Goal: Transaction & Acquisition: Purchase product/service

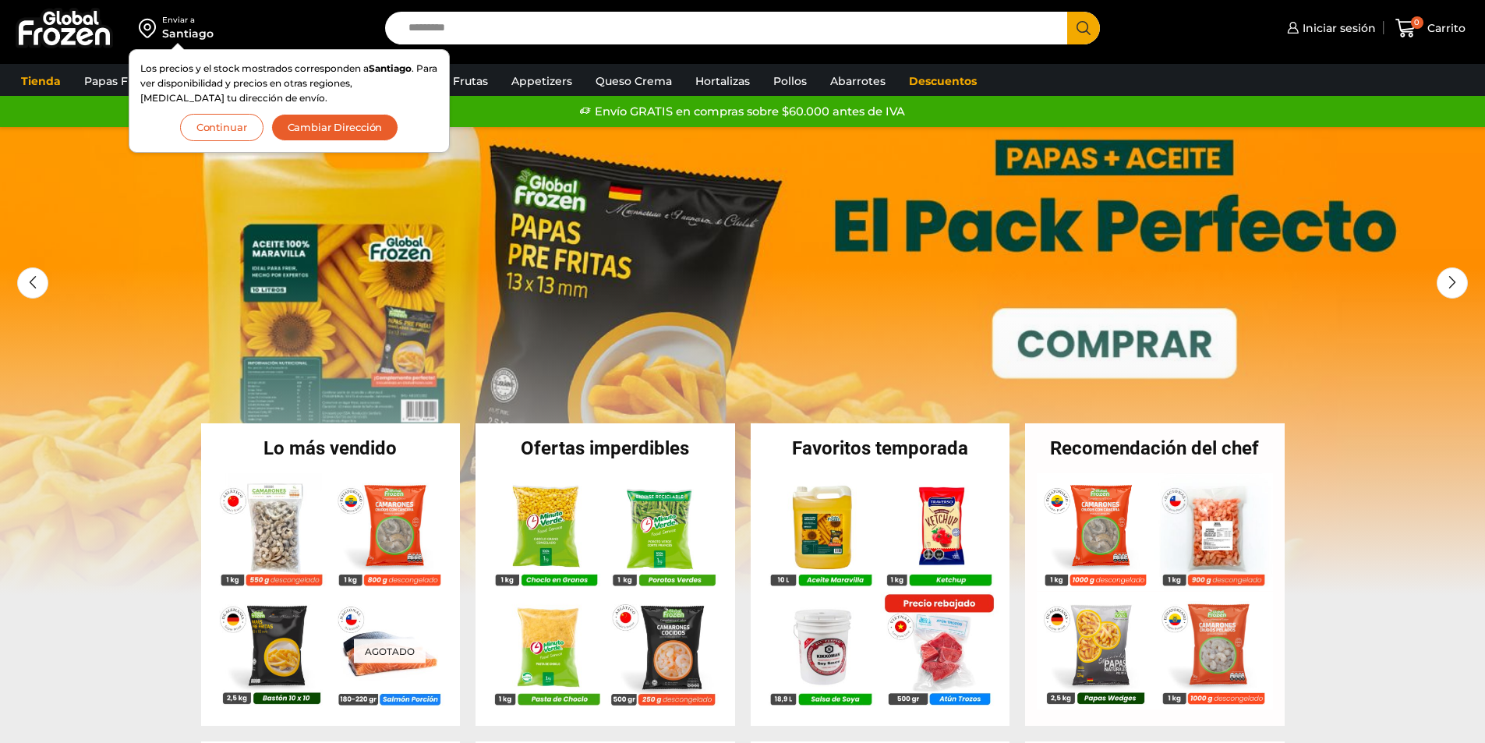
click at [204, 127] on button "Continuar" at bounding box center [221, 127] width 83 height 27
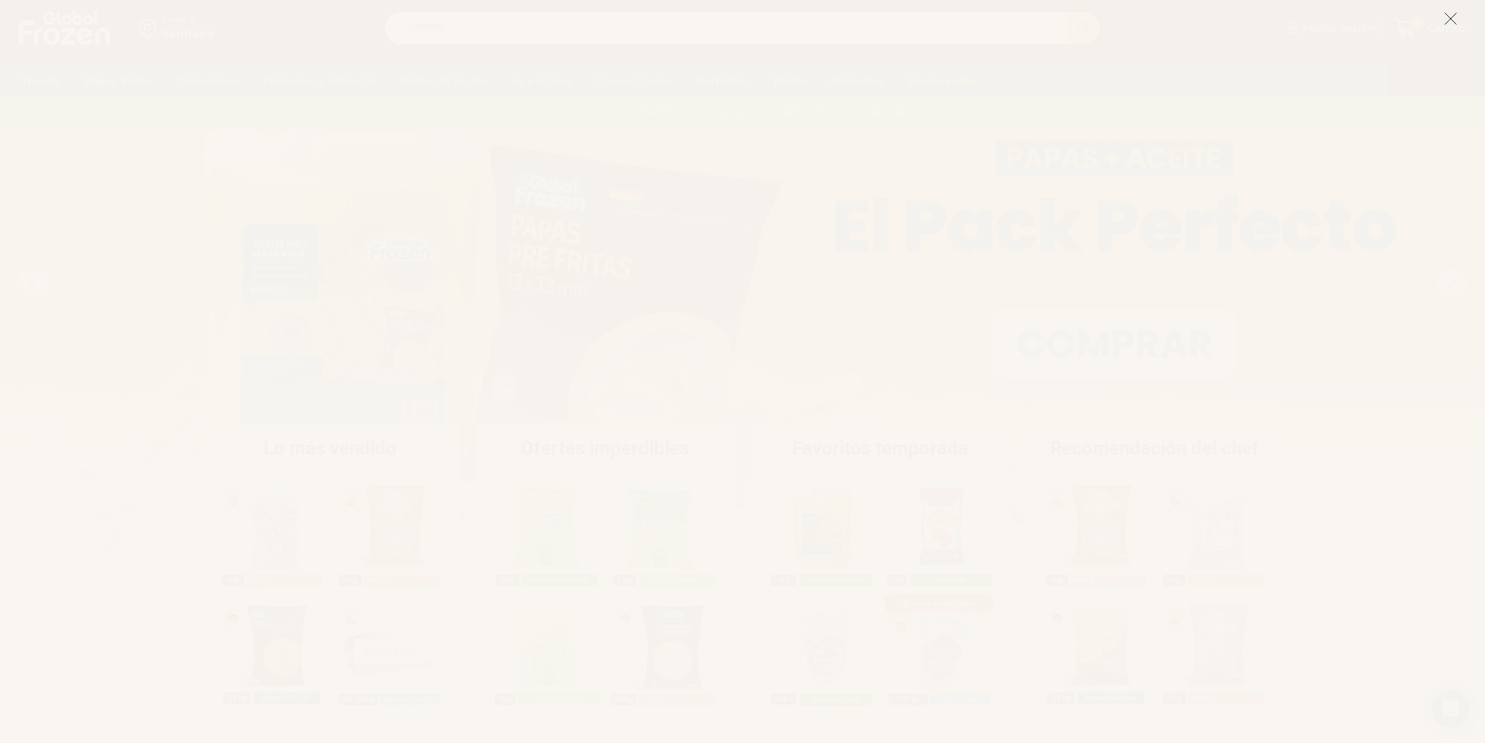
click at [1444, 14] on icon at bounding box center [1450, 19] width 14 height 14
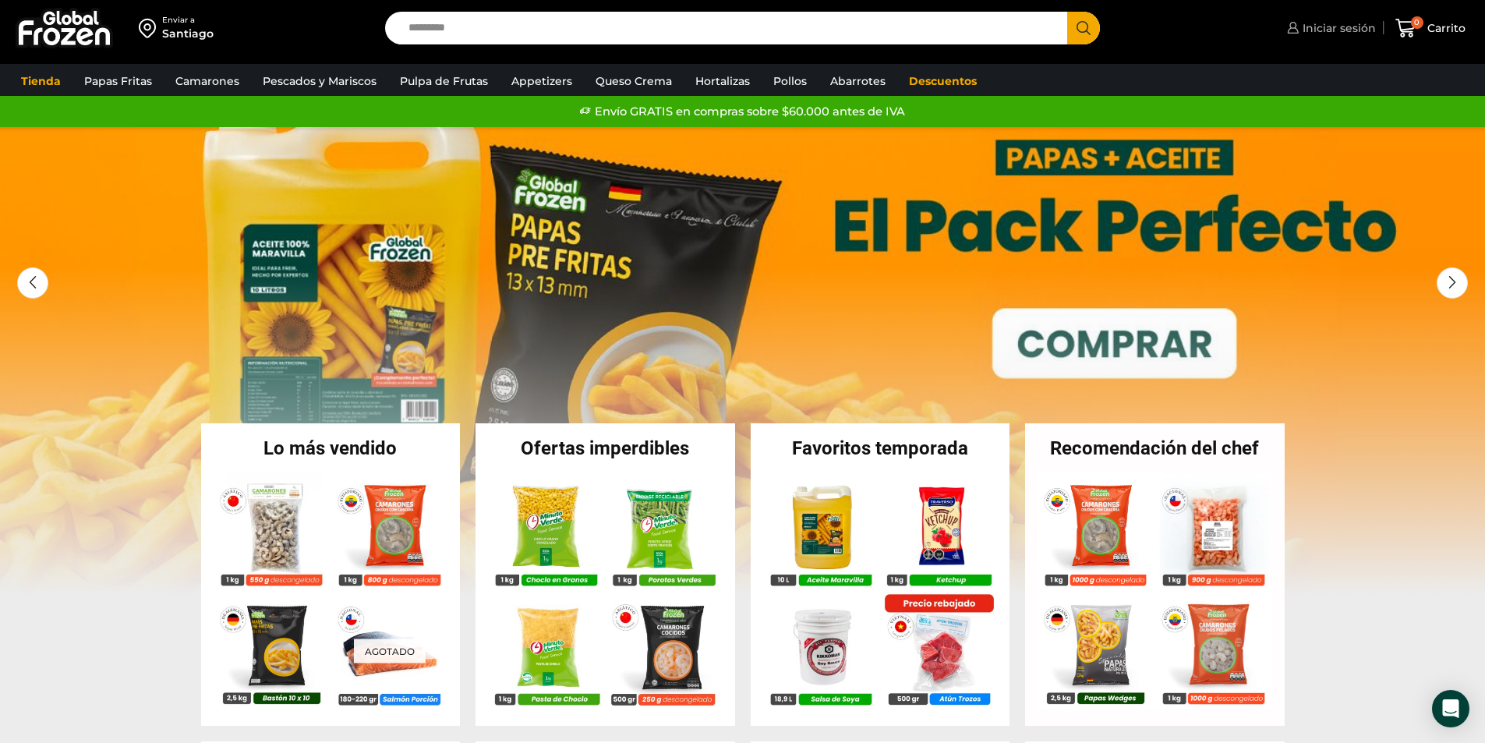
click at [1338, 30] on span "Iniciar sesión" at bounding box center [1336, 28] width 77 height 16
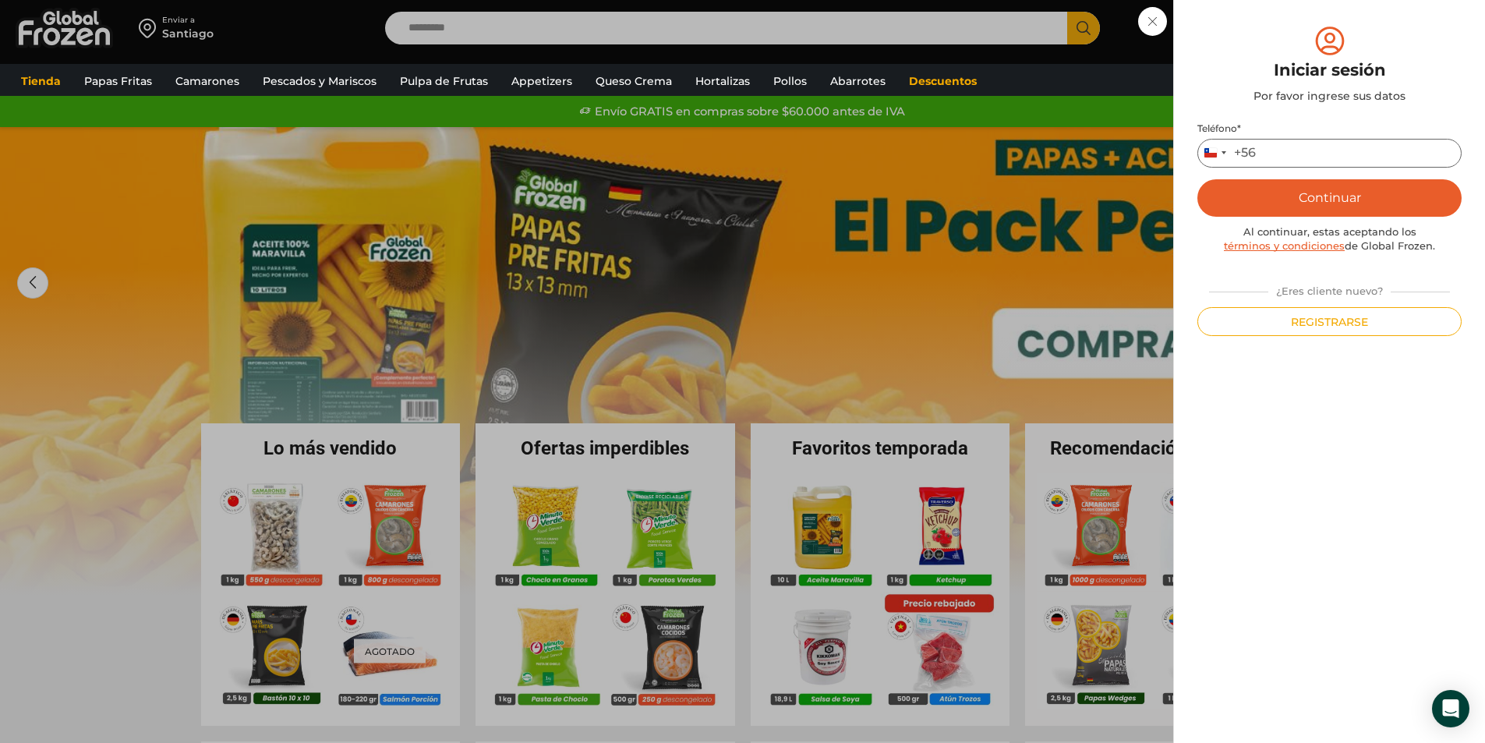
click at [1286, 149] on input "Teléfono *" at bounding box center [1329, 153] width 264 height 29
type input "*********"
click at [1331, 205] on button "Continuar" at bounding box center [1329, 197] width 264 height 37
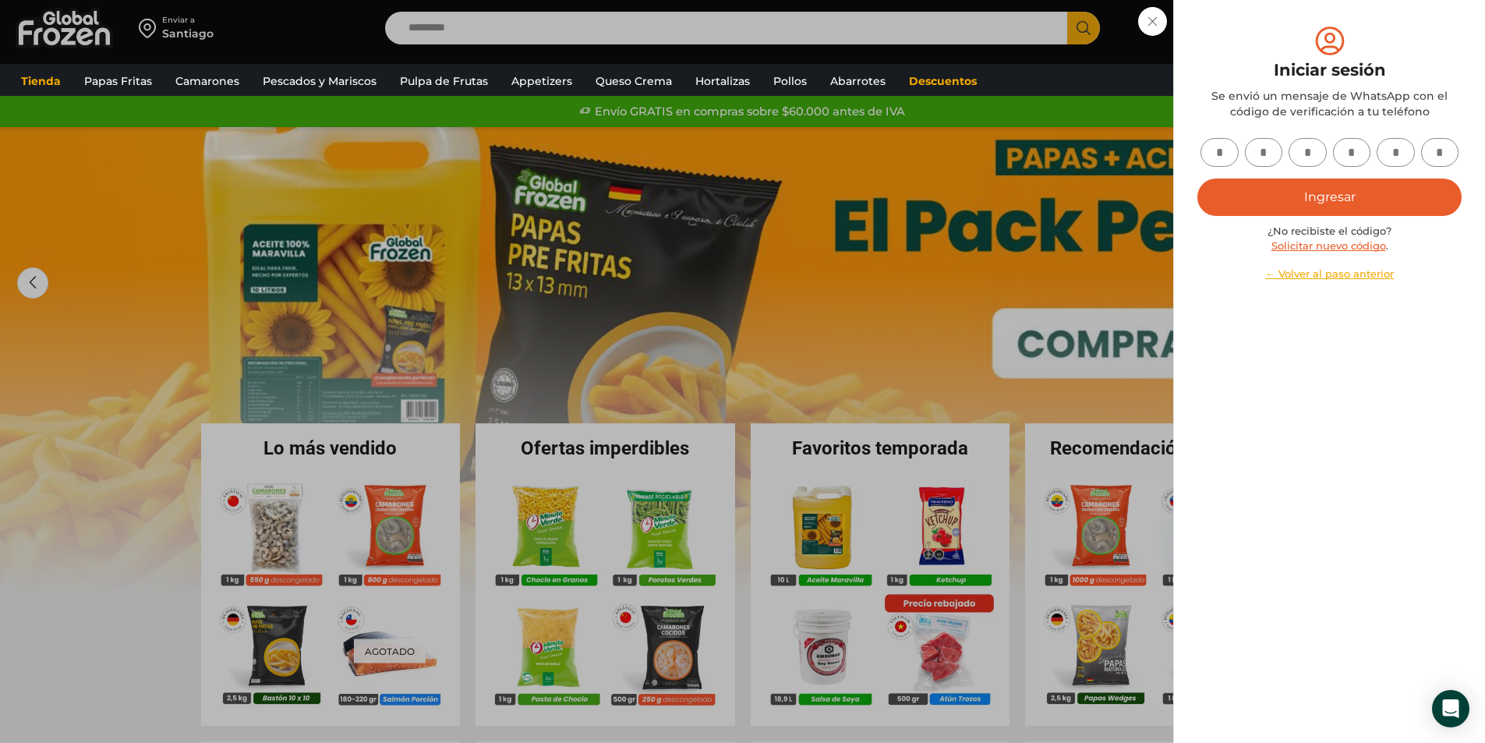
click at [1221, 143] on input "text" at bounding box center [1219, 152] width 38 height 29
type input "*"
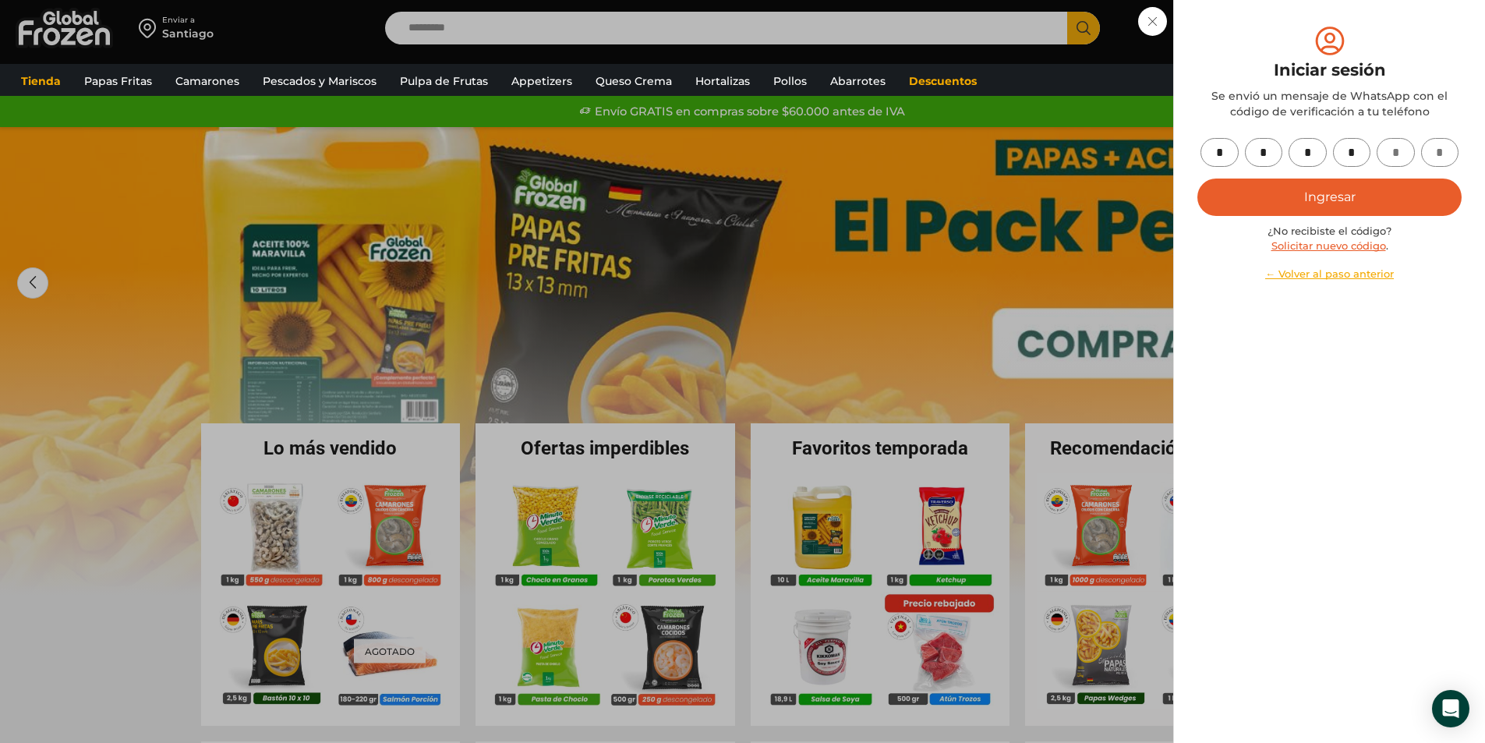
type input "*"
click at [1250, 194] on button "Ingresar" at bounding box center [1329, 196] width 264 height 37
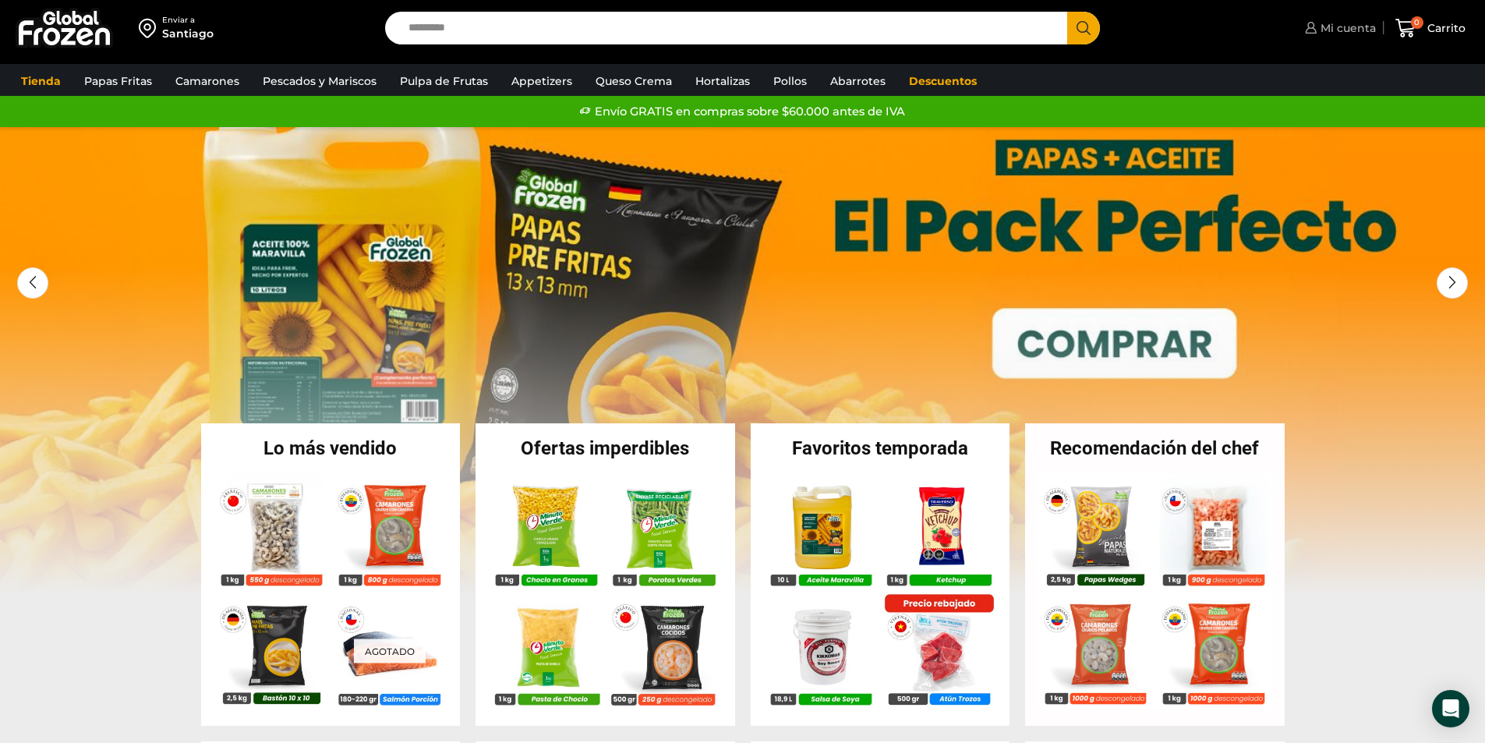
click at [1337, 26] on span "Mi cuenta" at bounding box center [1345, 28] width 59 height 16
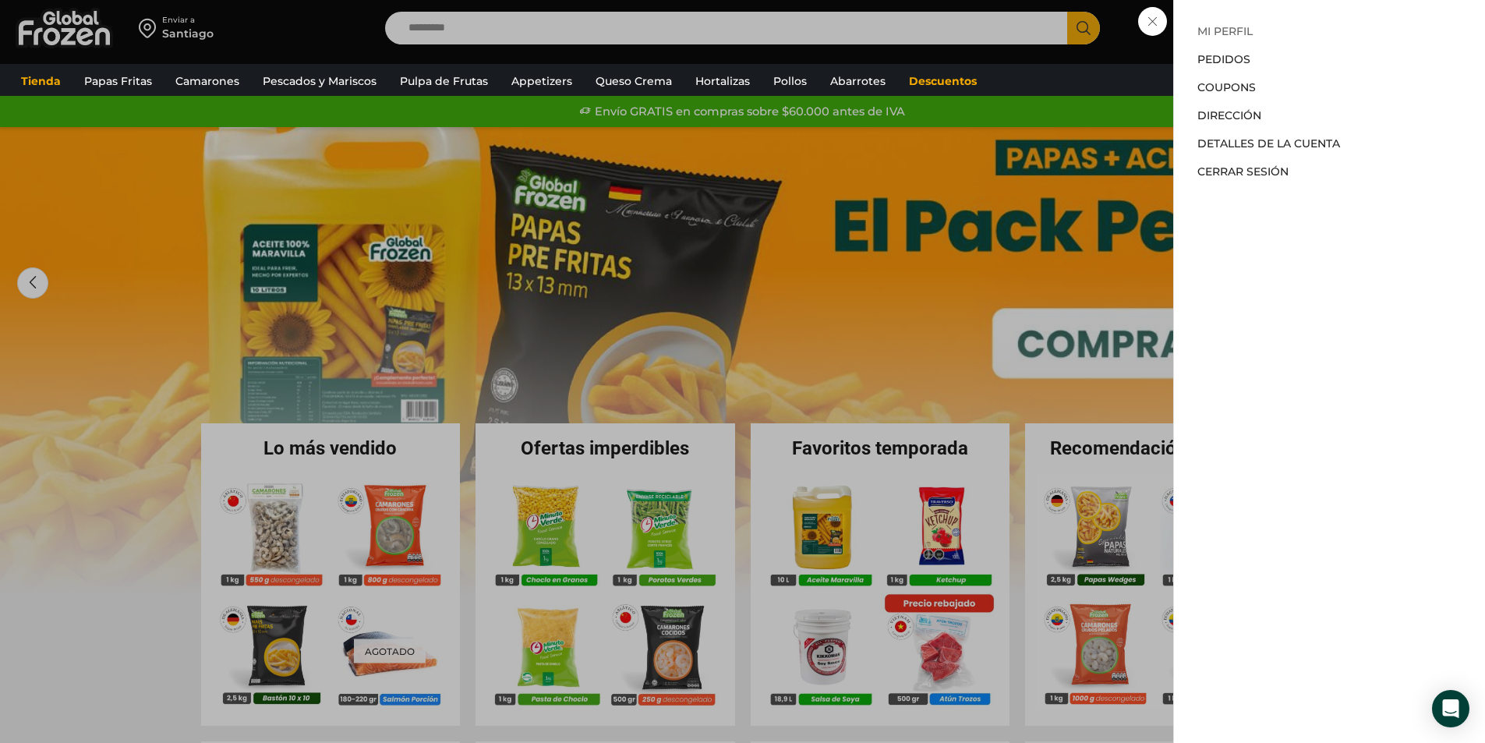
click at [1210, 28] on link "Mi perfil" at bounding box center [1224, 31] width 55 height 14
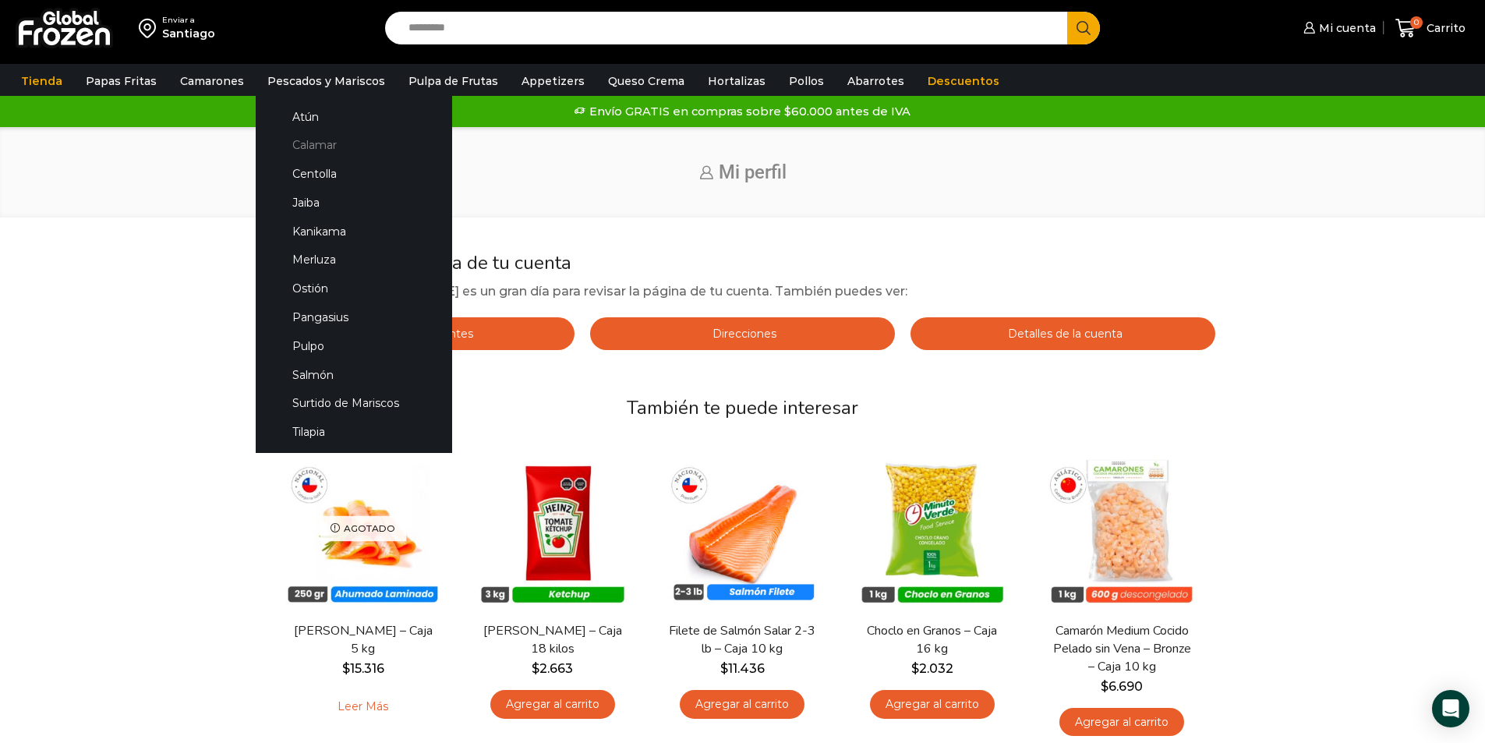
click at [305, 146] on link "Calamar" at bounding box center [353, 145] width 165 height 29
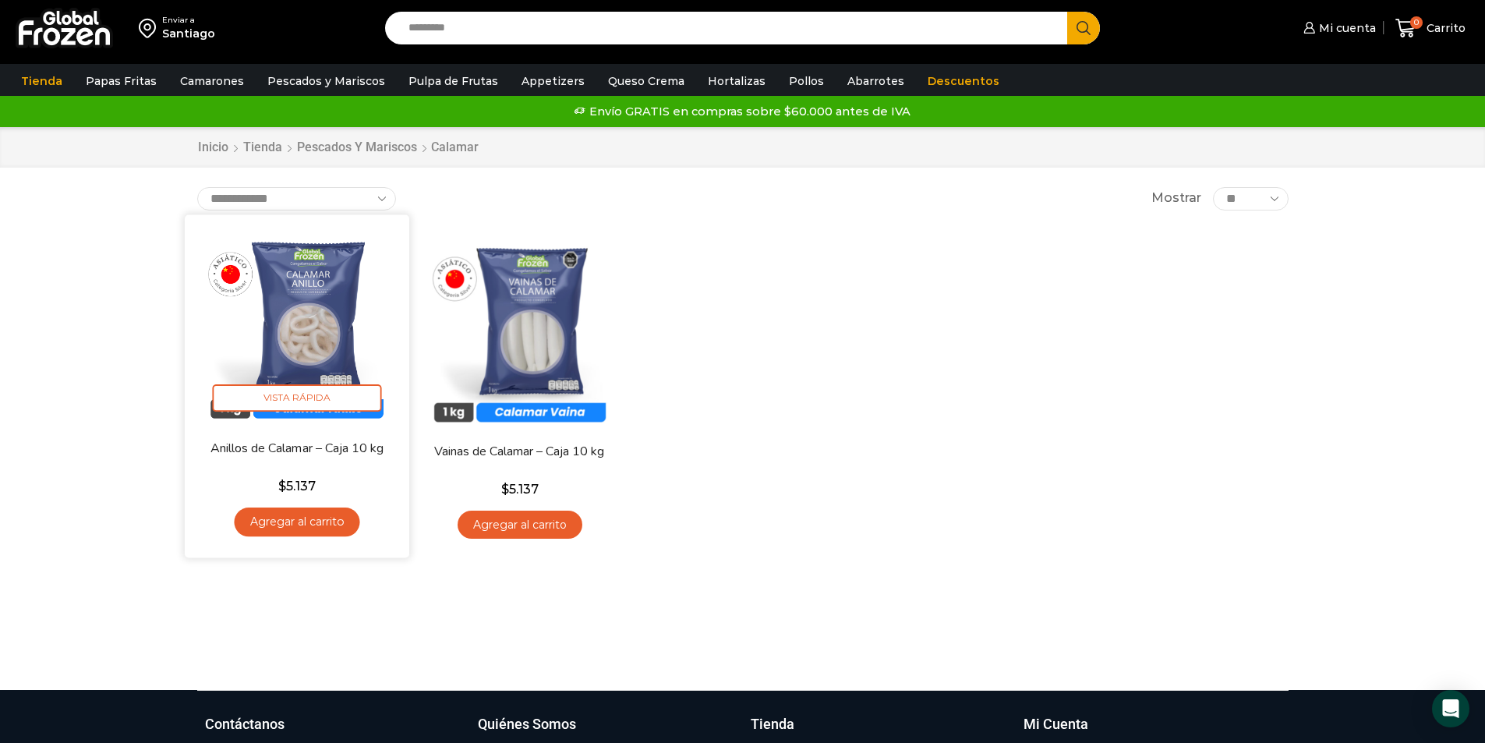
click at [295, 527] on link "Agregar al carrito" at bounding box center [296, 521] width 125 height 29
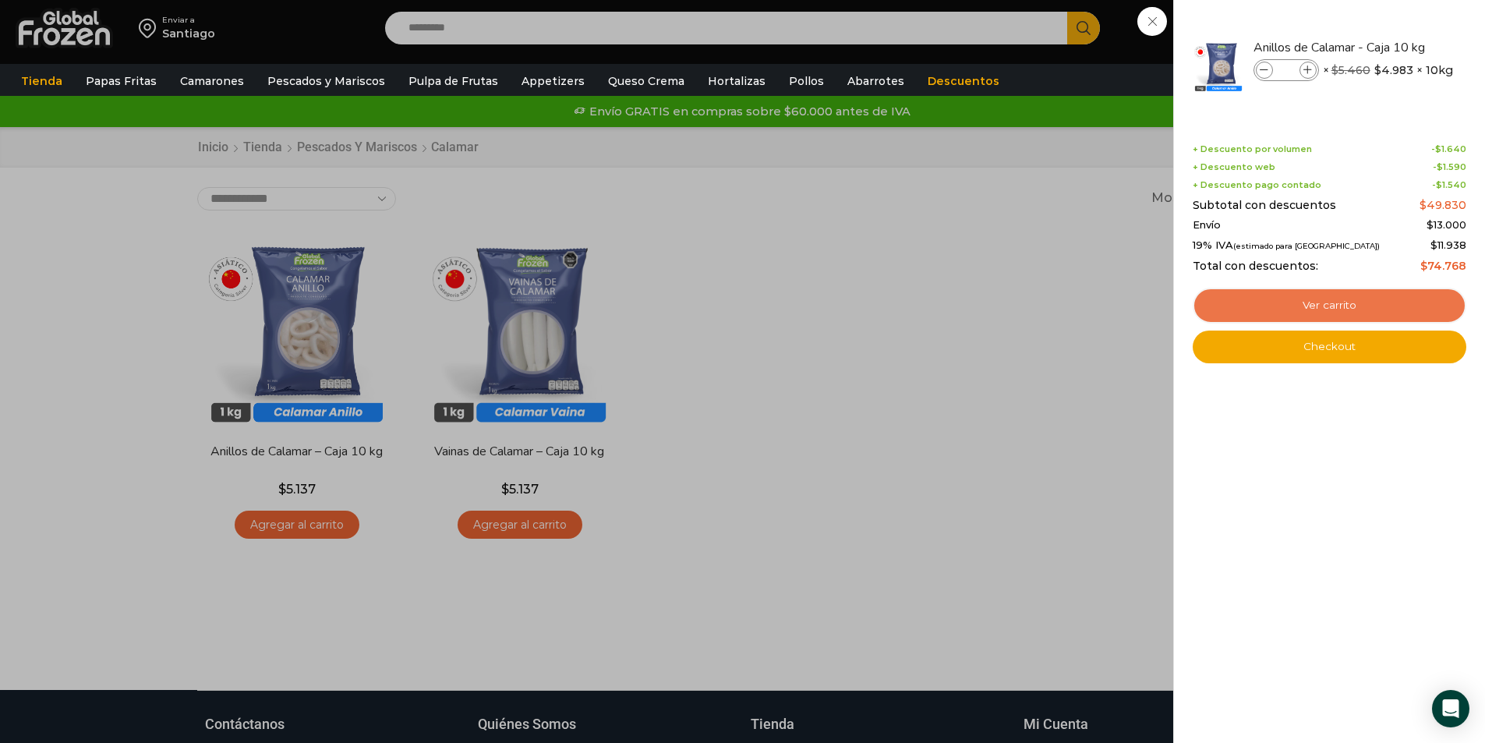
click at [1239, 302] on link "Ver carrito" at bounding box center [1329, 306] width 274 height 36
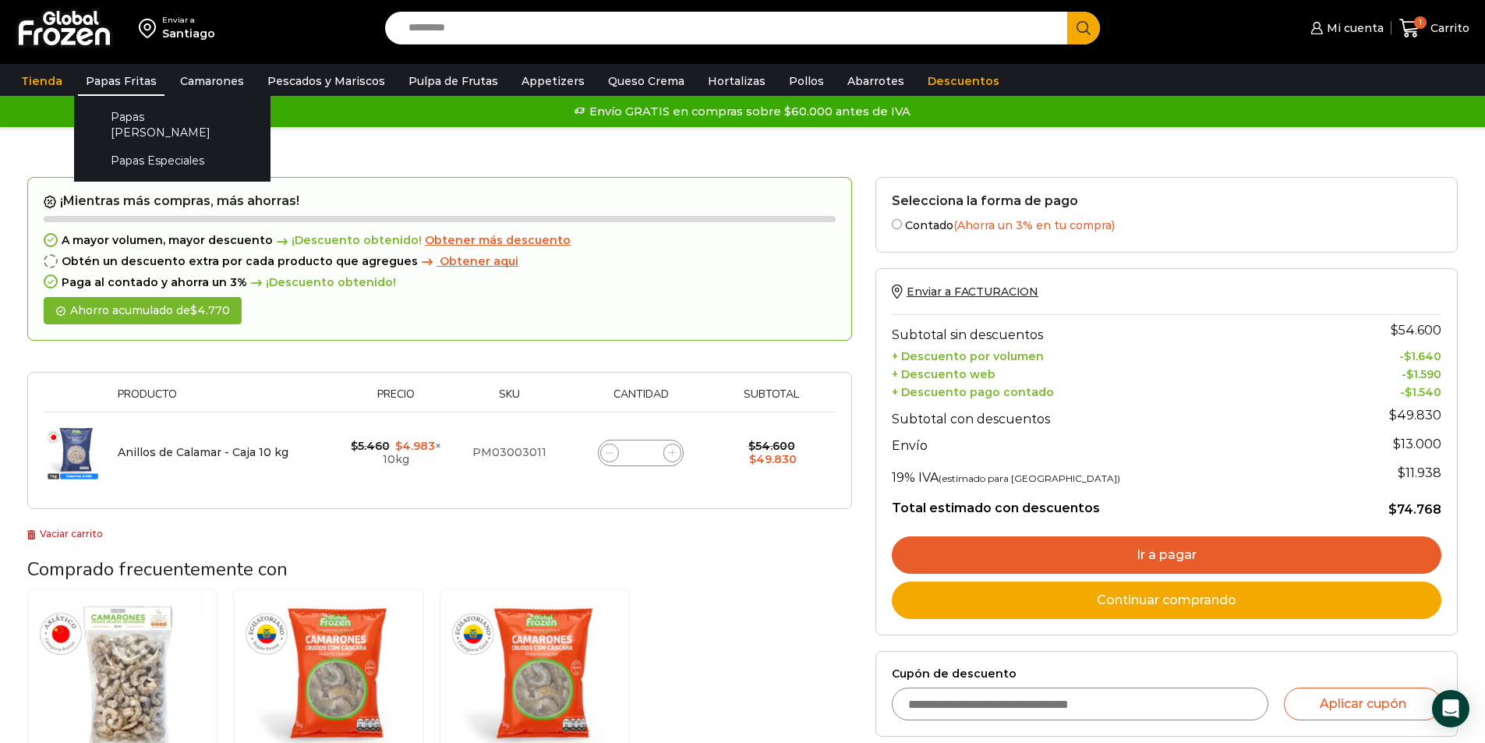
click at [104, 77] on link "Papas Fritas" at bounding box center [121, 81] width 87 height 30
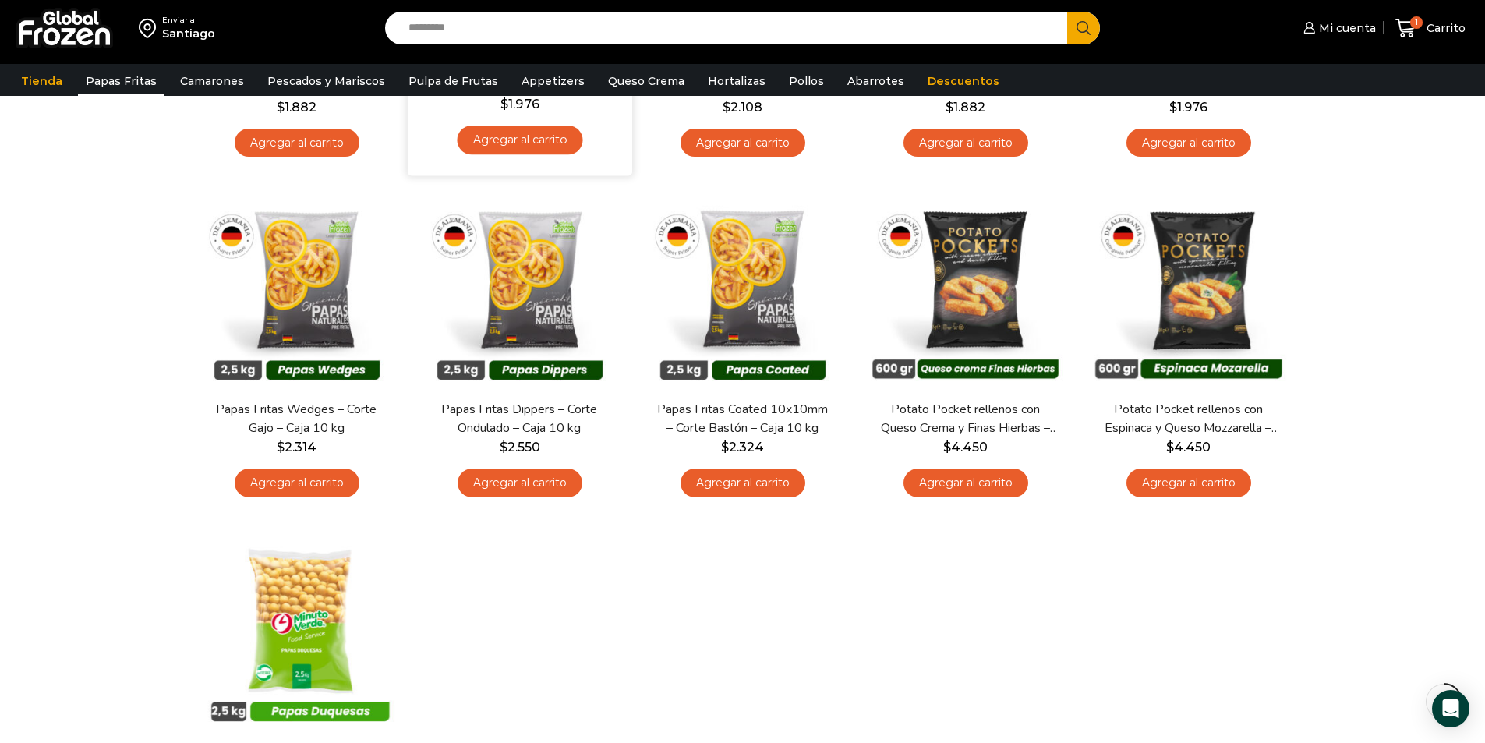
scroll to position [78, 0]
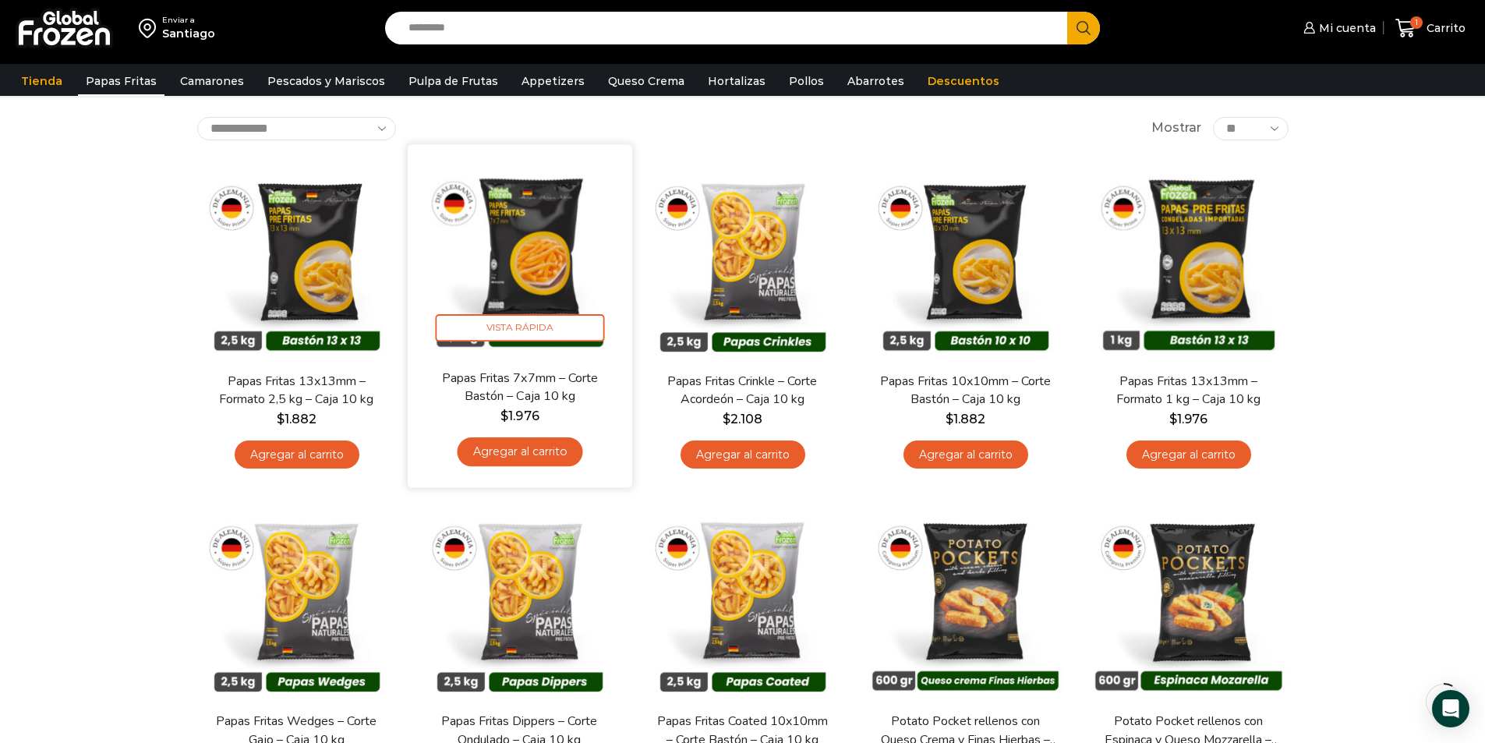
click at [556, 450] on link "Agregar al carrito" at bounding box center [519, 451] width 125 height 29
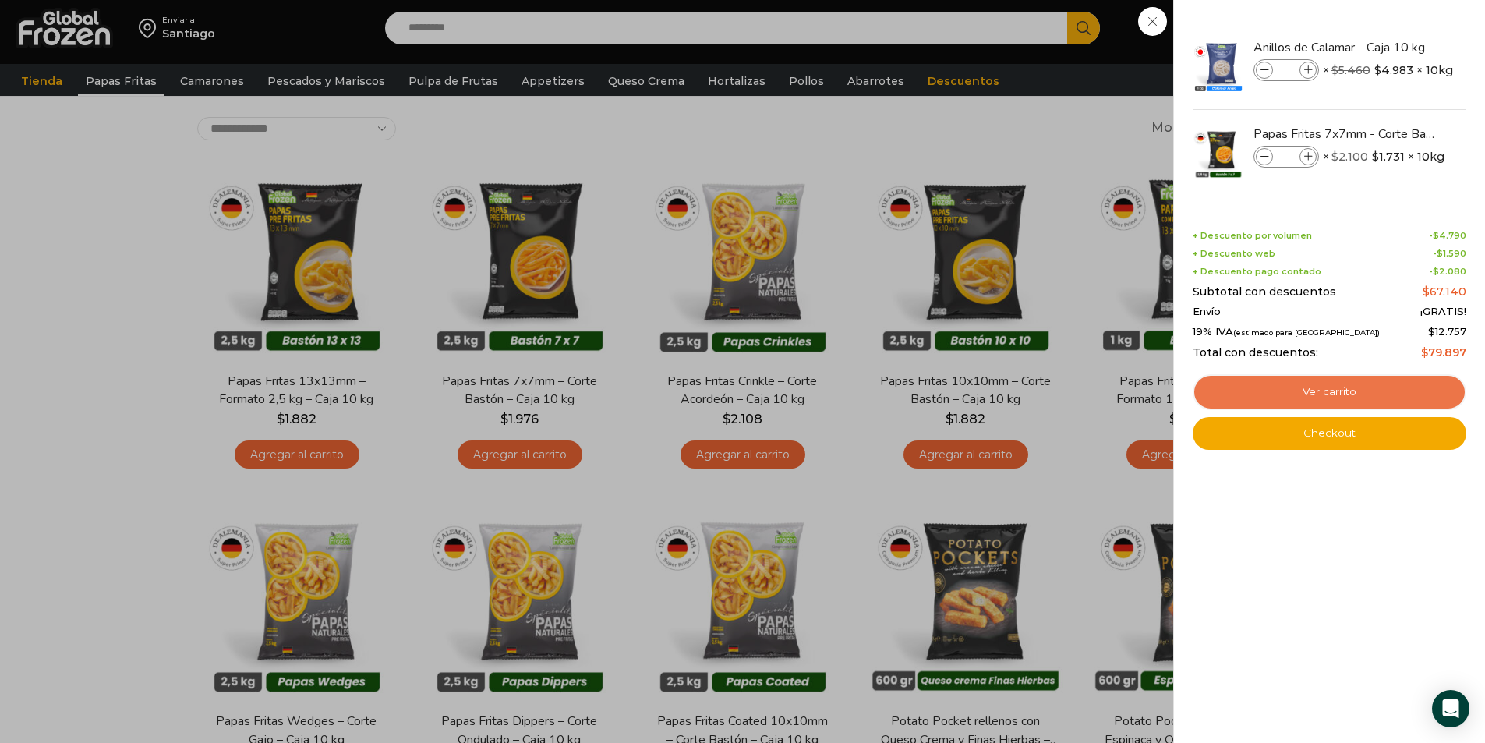
click at [1369, 396] on link "Ver carrito" at bounding box center [1329, 392] width 274 height 36
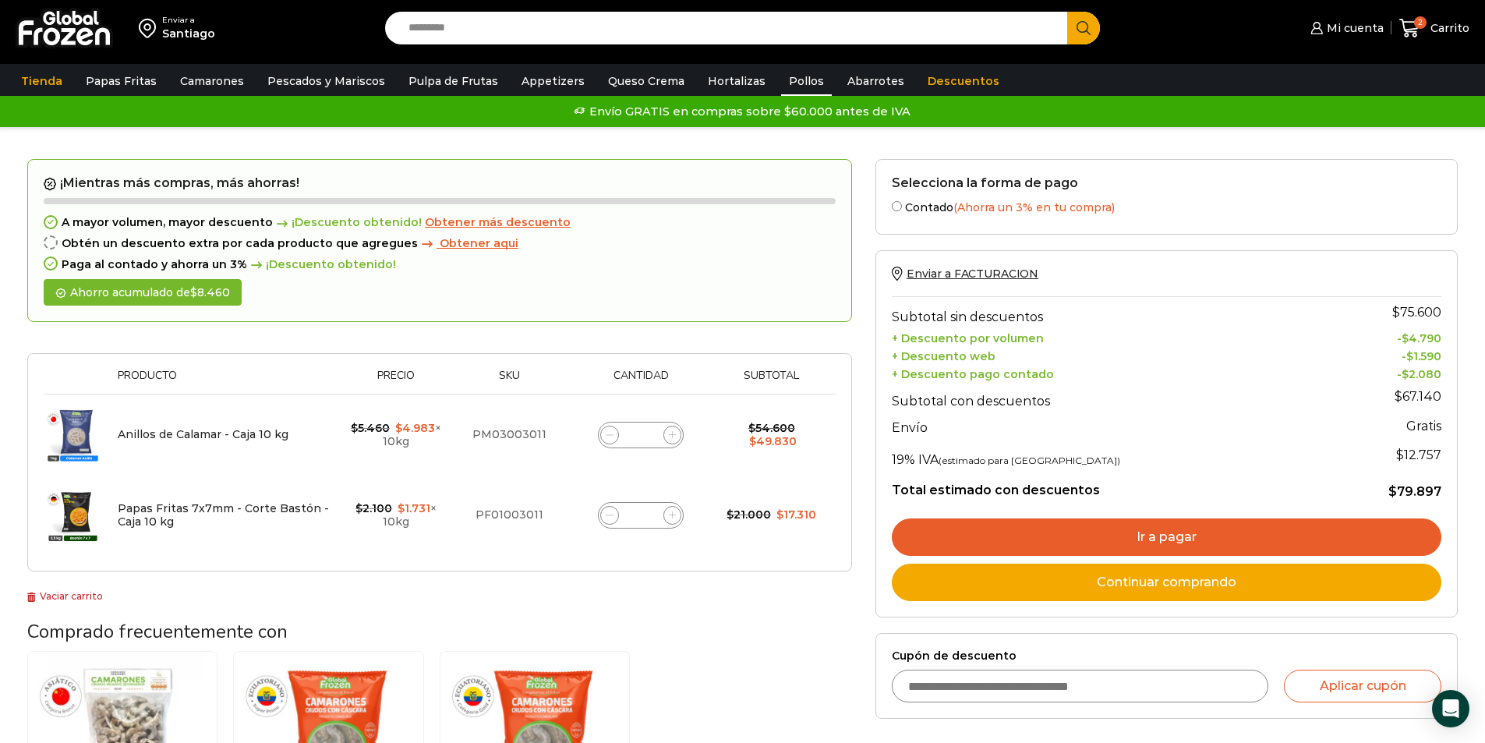
click at [793, 87] on link "Pollos" at bounding box center [806, 81] width 51 height 30
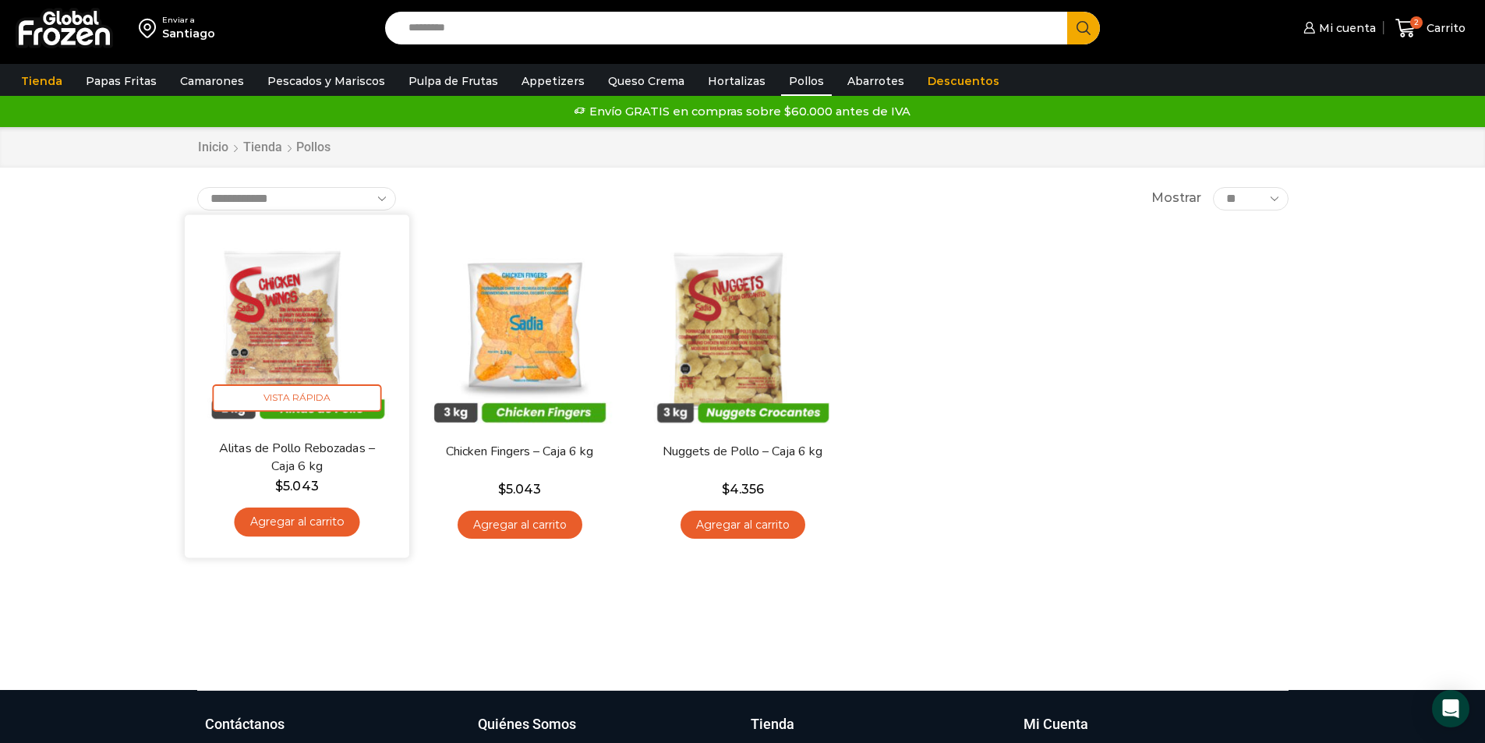
click at [313, 525] on link "Agregar al carrito" at bounding box center [296, 521] width 125 height 29
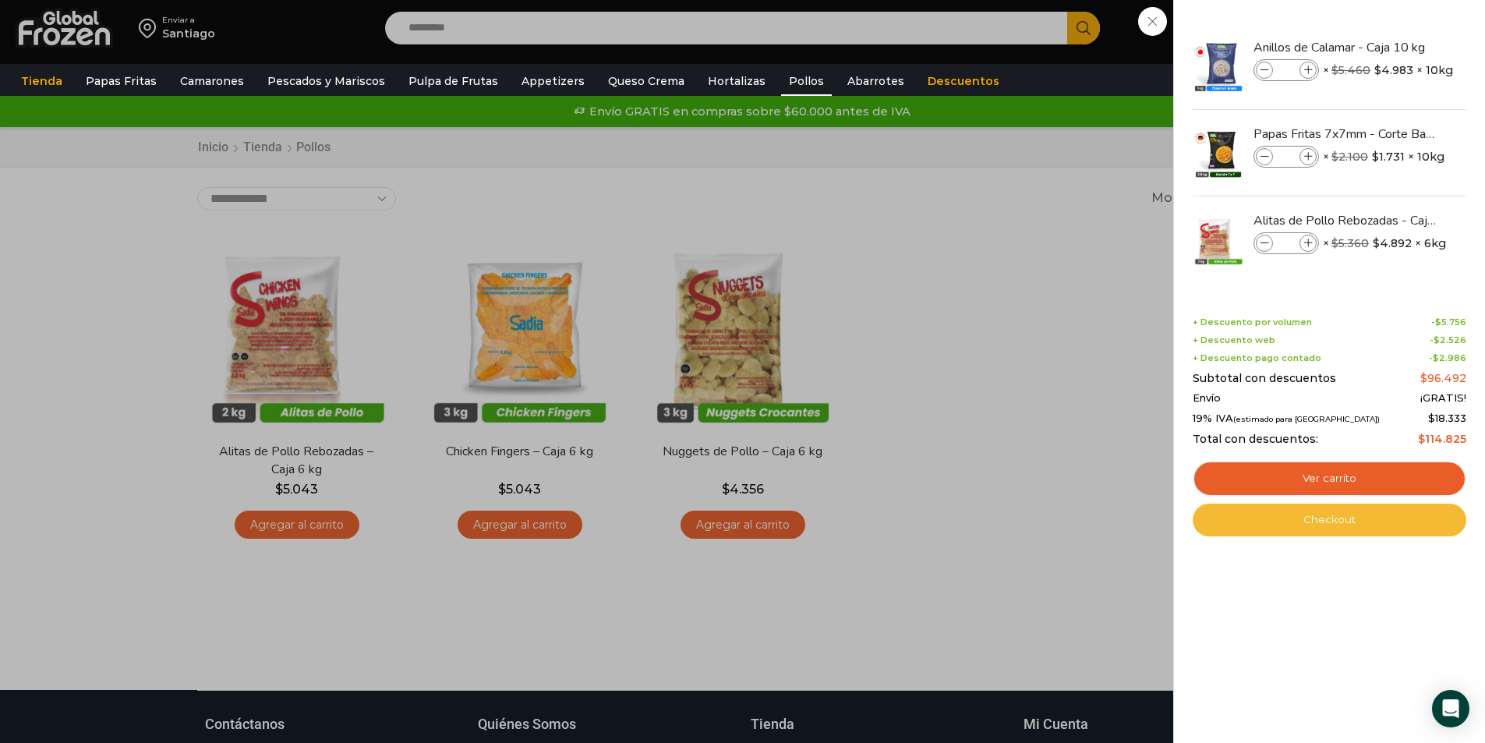
scroll to position [234, 0]
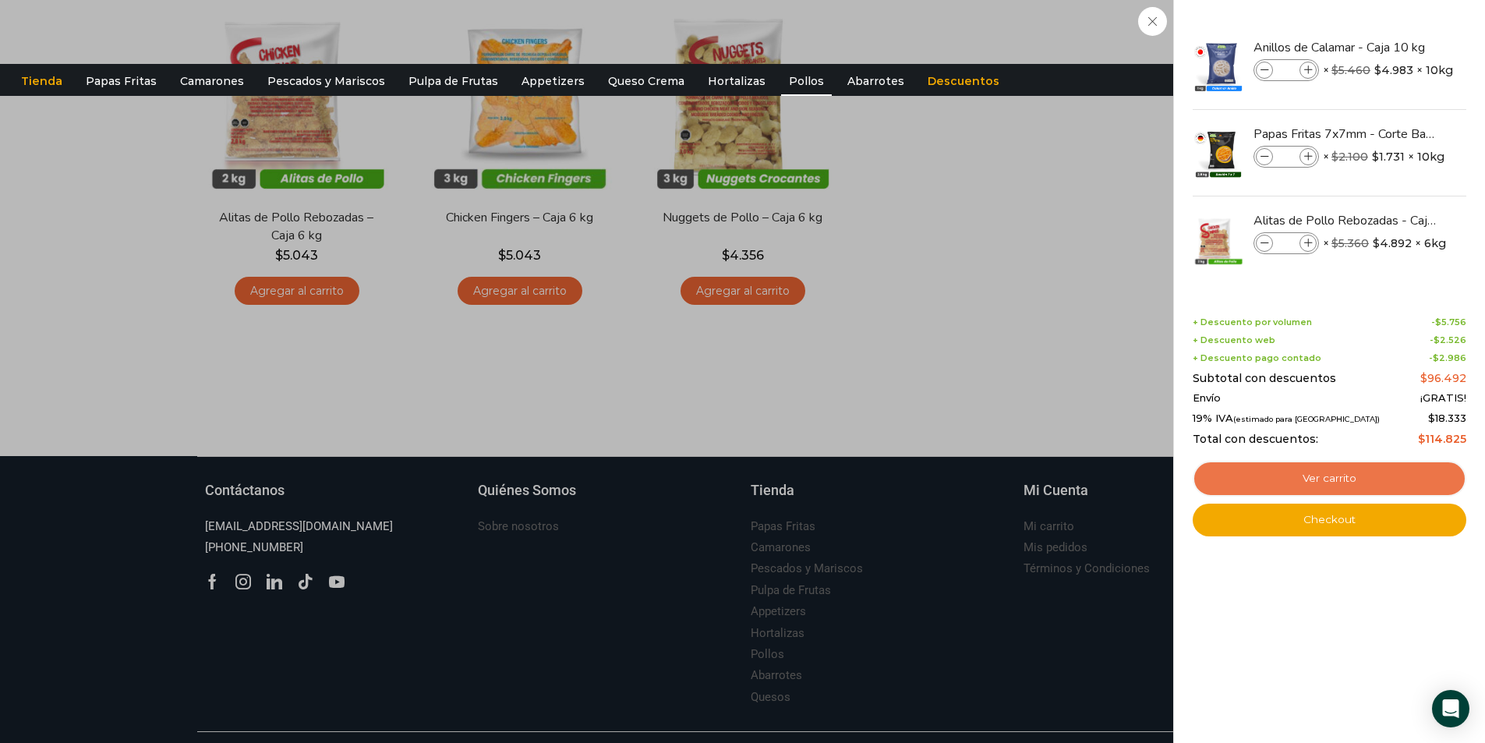
click at [1298, 482] on link "Ver carrito" at bounding box center [1329, 479] width 274 height 36
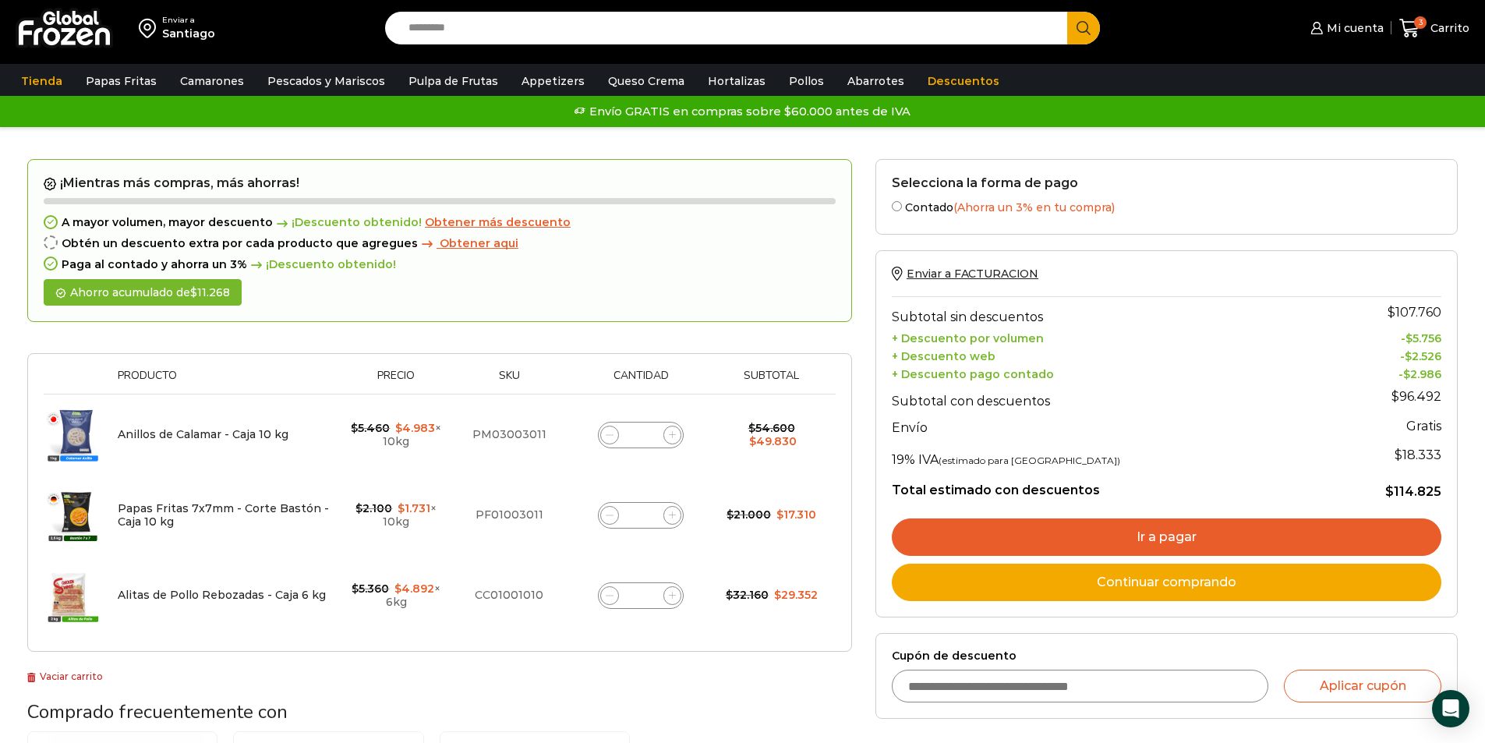
click at [1065, 684] on input "Cupón de descuento" at bounding box center [1080, 685] width 377 height 33
type input "*********"
click at [1345, 689] on button "Aplicar cupón" at bounding box center [1362, 685] width 157 height 33
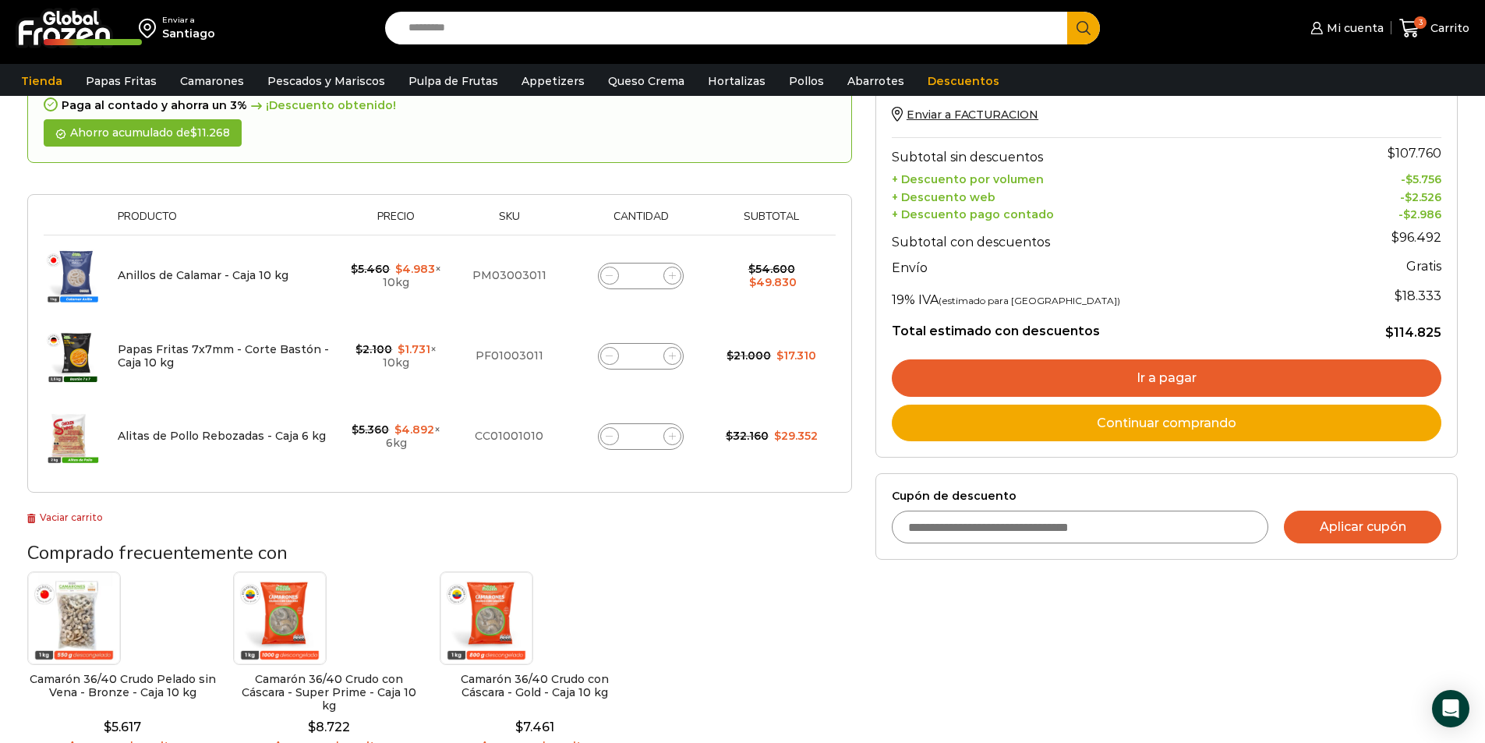
scroll to position [234, 0]
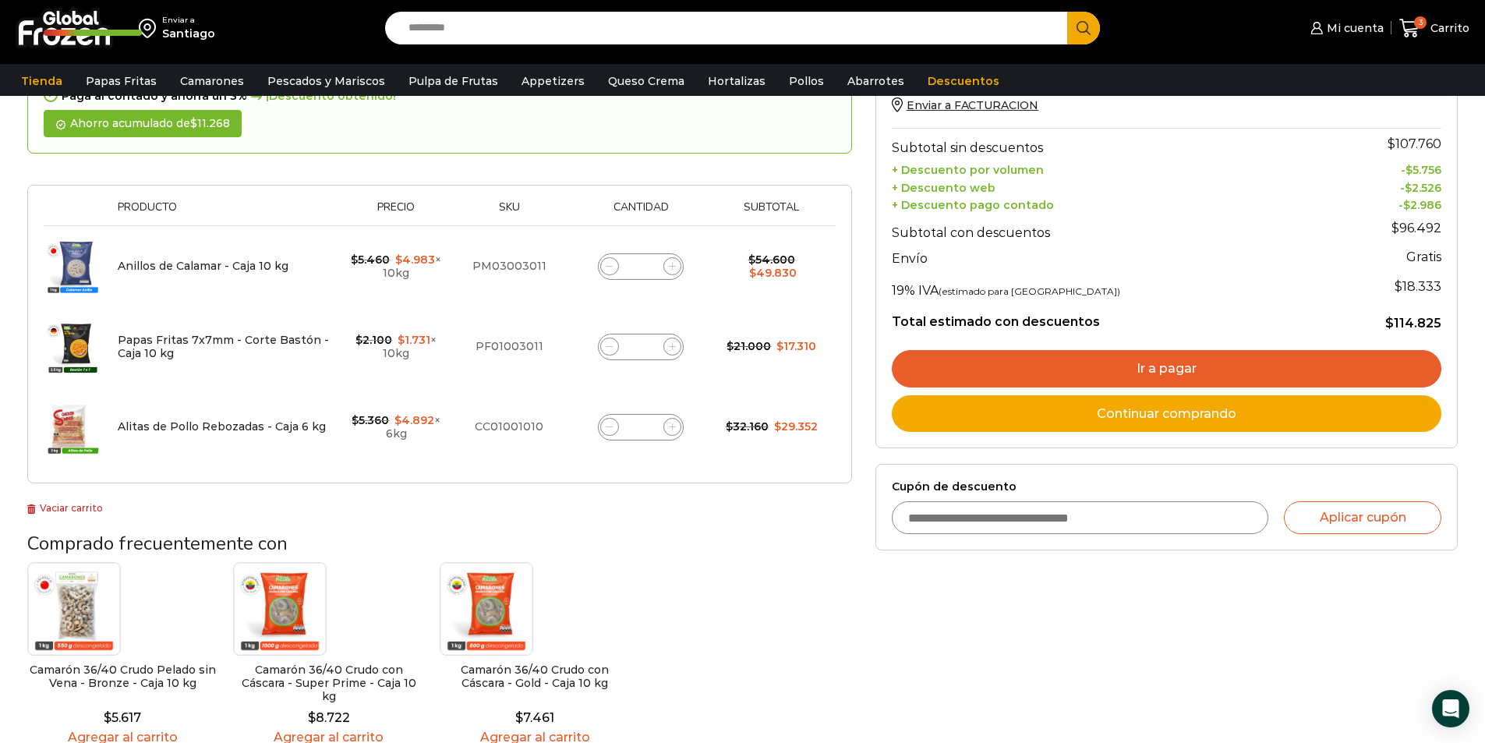
click at [1012, 525] on input "Cupón de descuento" at bounding box center [1080, 517] width 377 height 33
type input "**********"
click at [1334, 521] on button "Aplicar cupón" at bounding box center [1362, 517] width 157 height 33
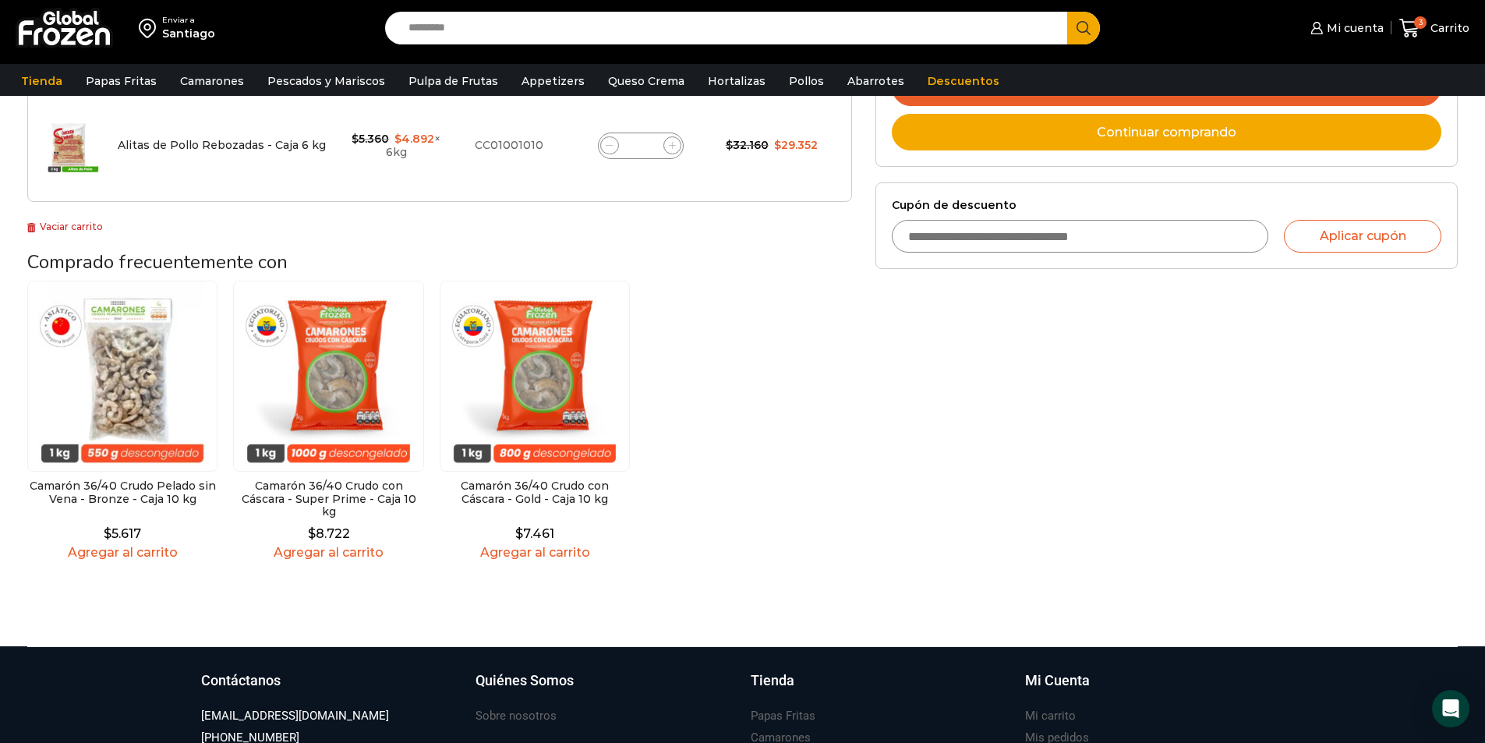
scroll to position [312, 0]
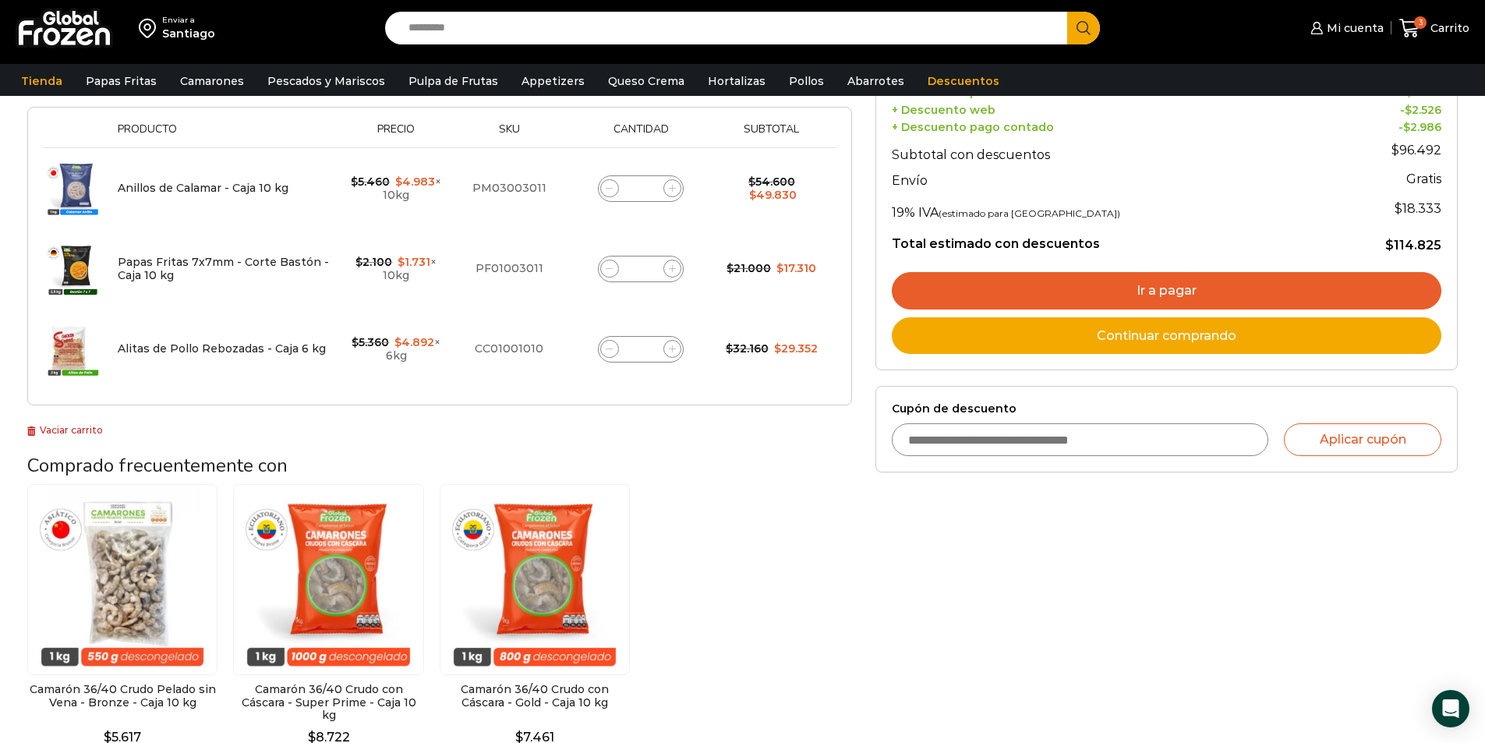
click at [1165, 296] on link "Ir a pagar" at bounding box center [1166, 290] width 549 height 37
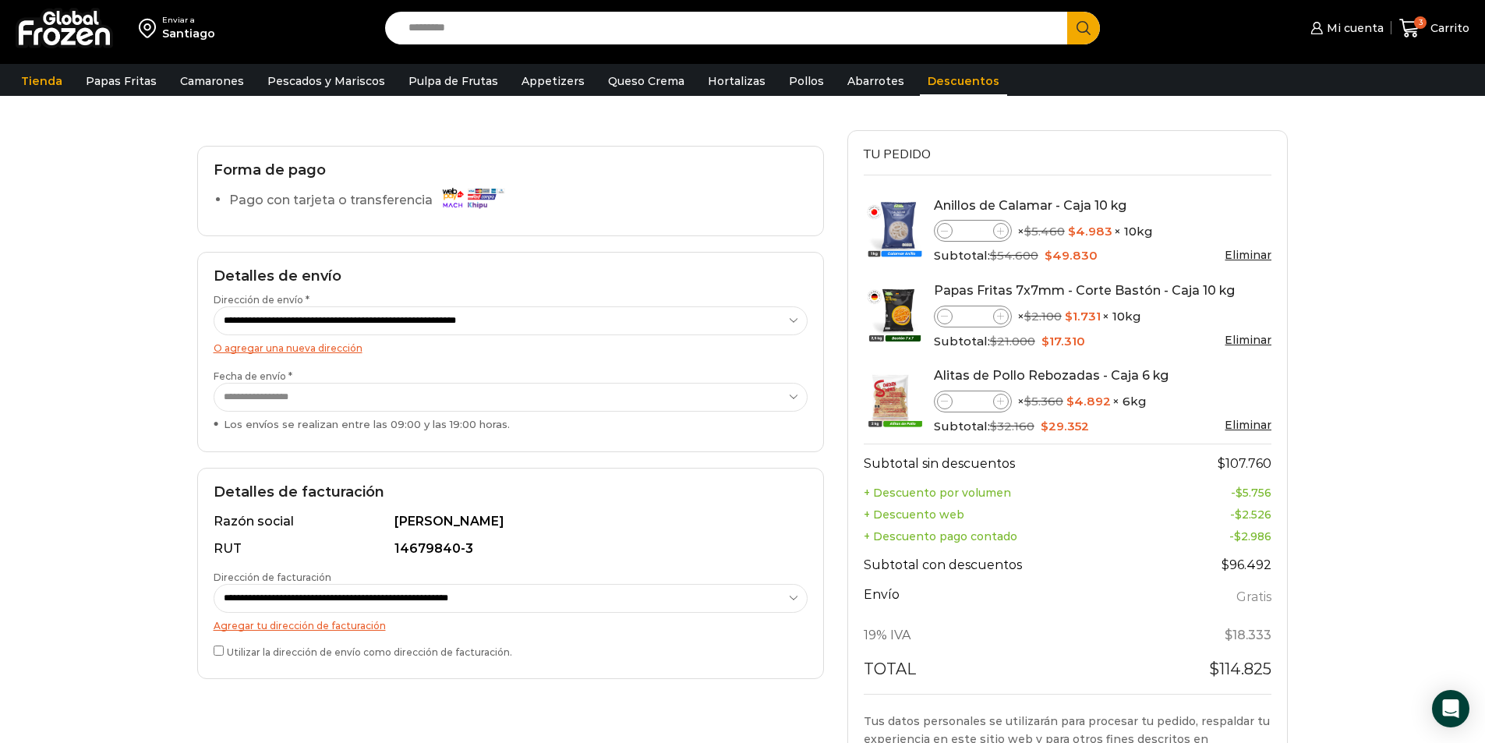
click at [939, 76] on link "Descuentos" at bounding box center [963, 81] width 87 height 30
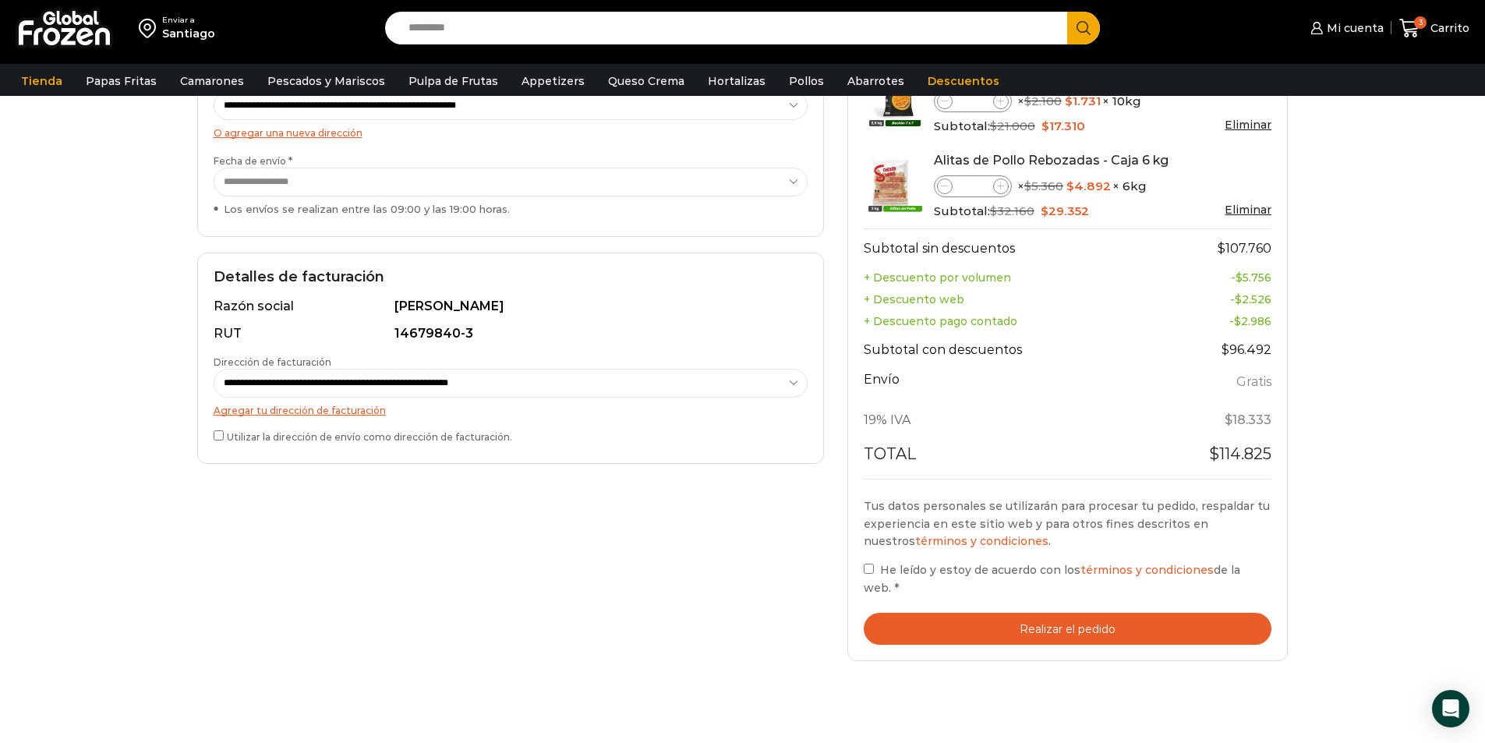
scroll to position [312, 0]
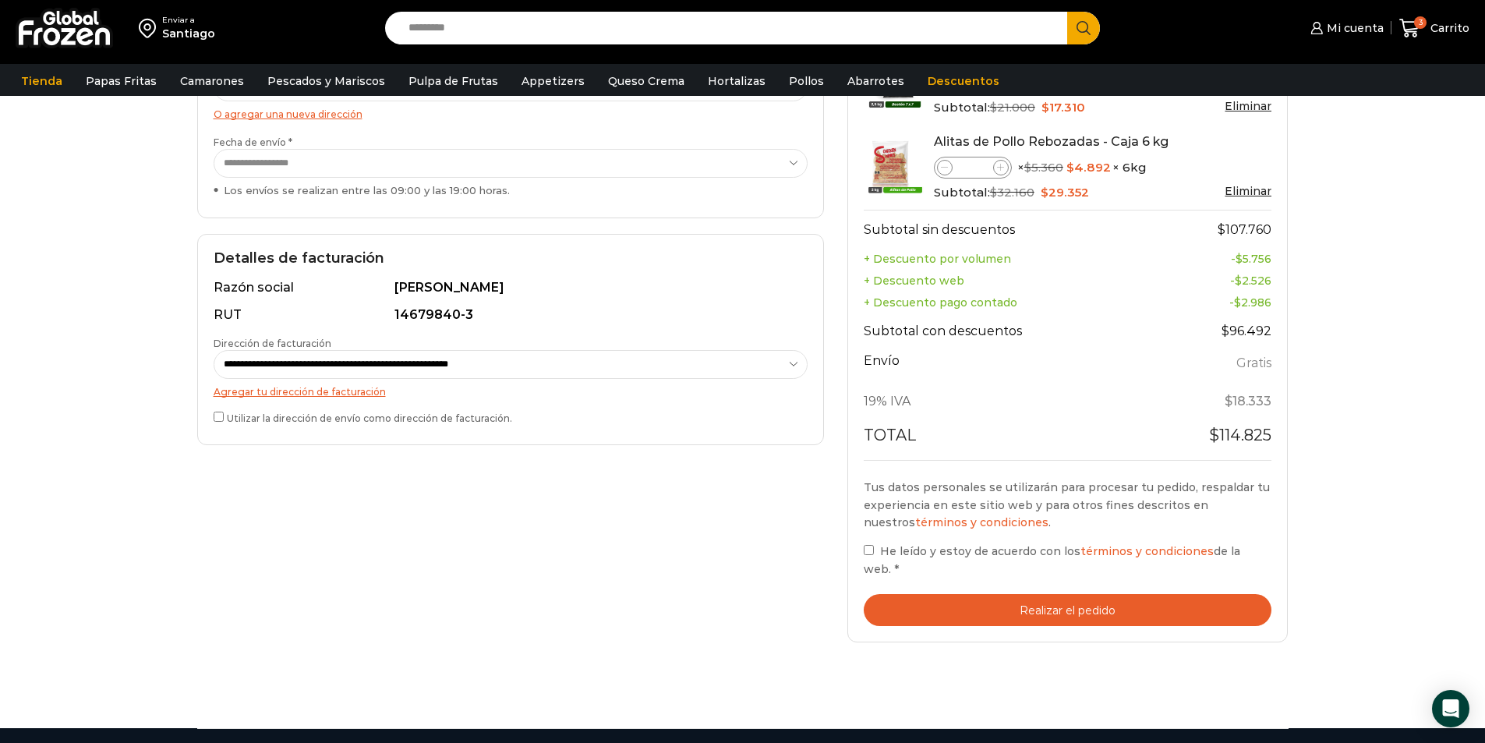
click at [961, 600] on button "Realizar el pedido" at bounding box center [1068, 610] width 408 height 32
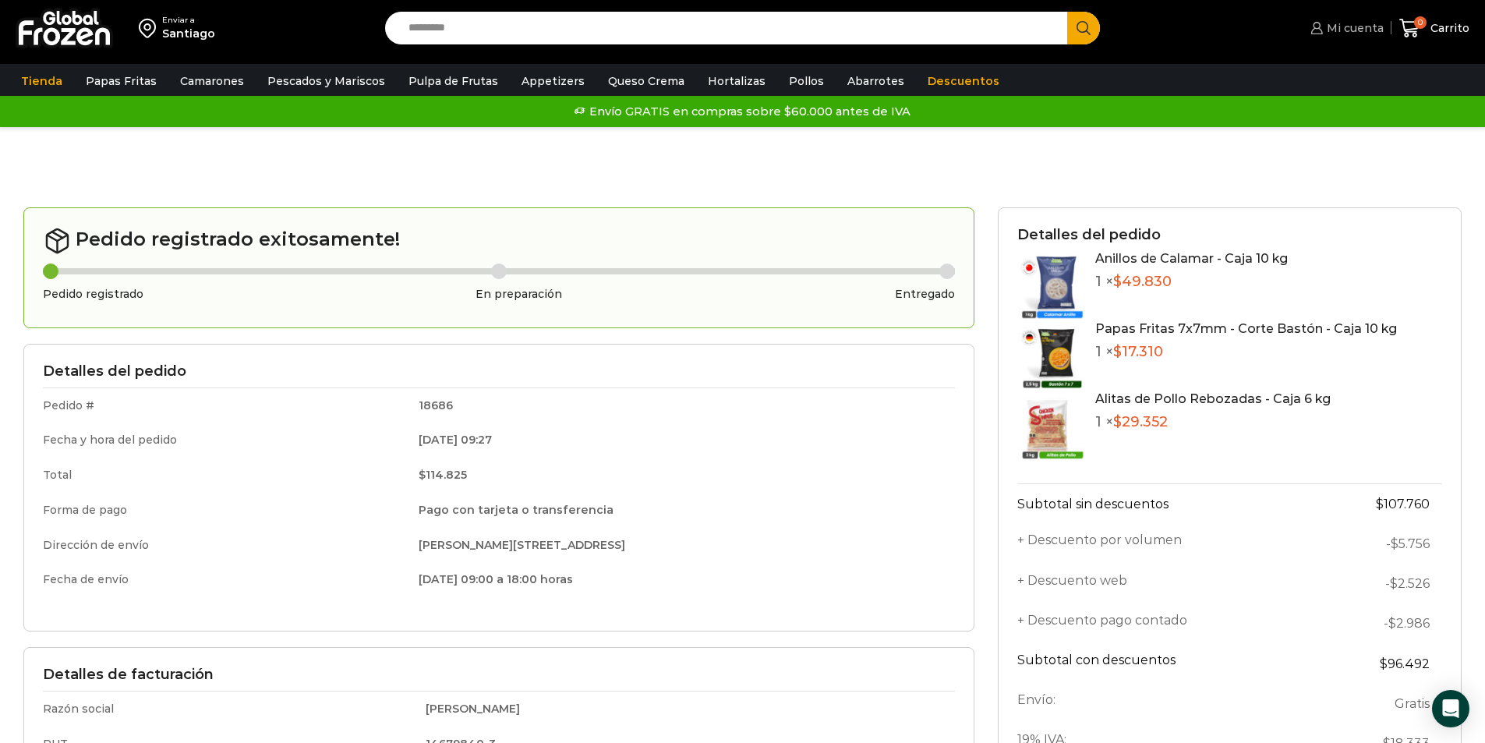
click at [1349, 27] on span "Mi cuenta" at bounding box center [1353, 28] width 61 height 16
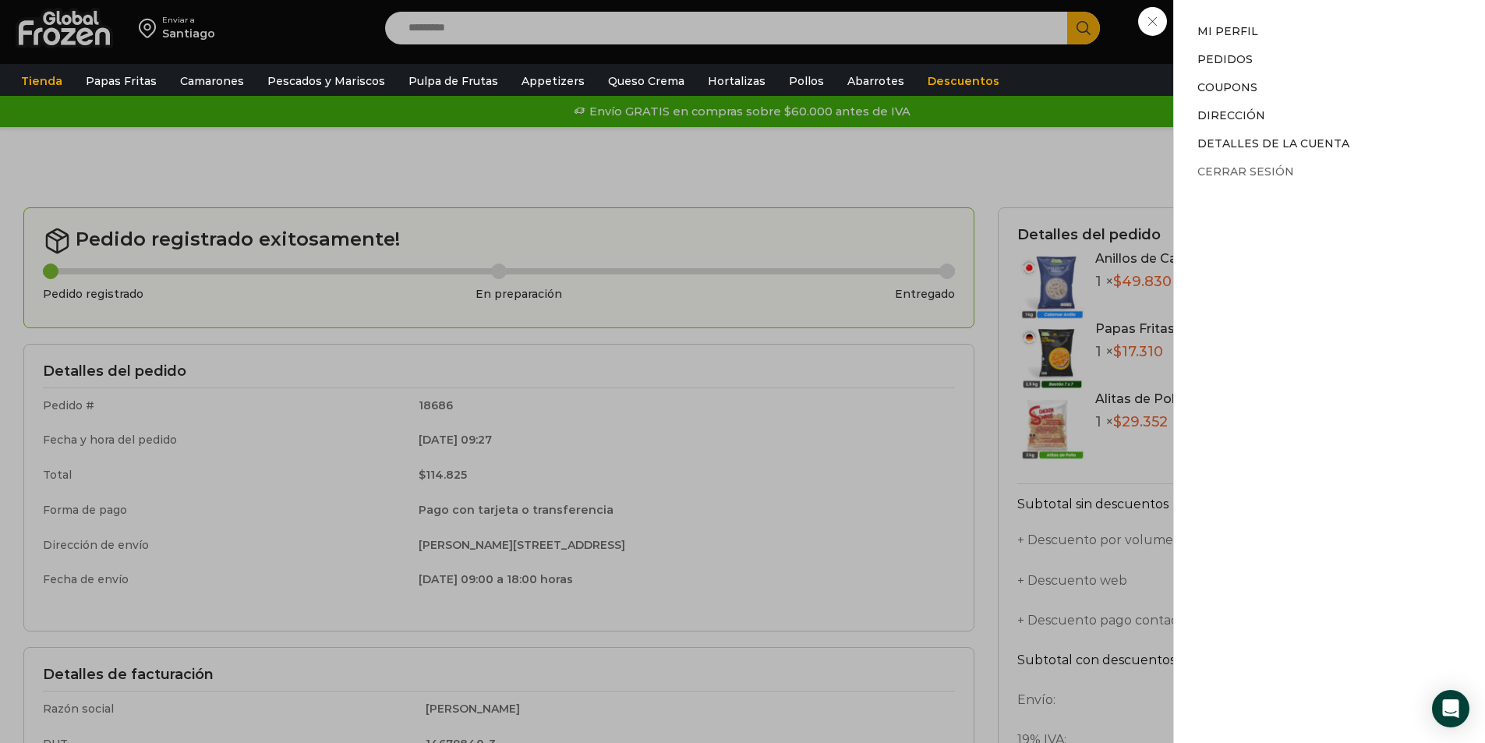
click at [1261, 168] on link "Cerrar sesión" at bounding box center [1245, 171] width 97 height 14
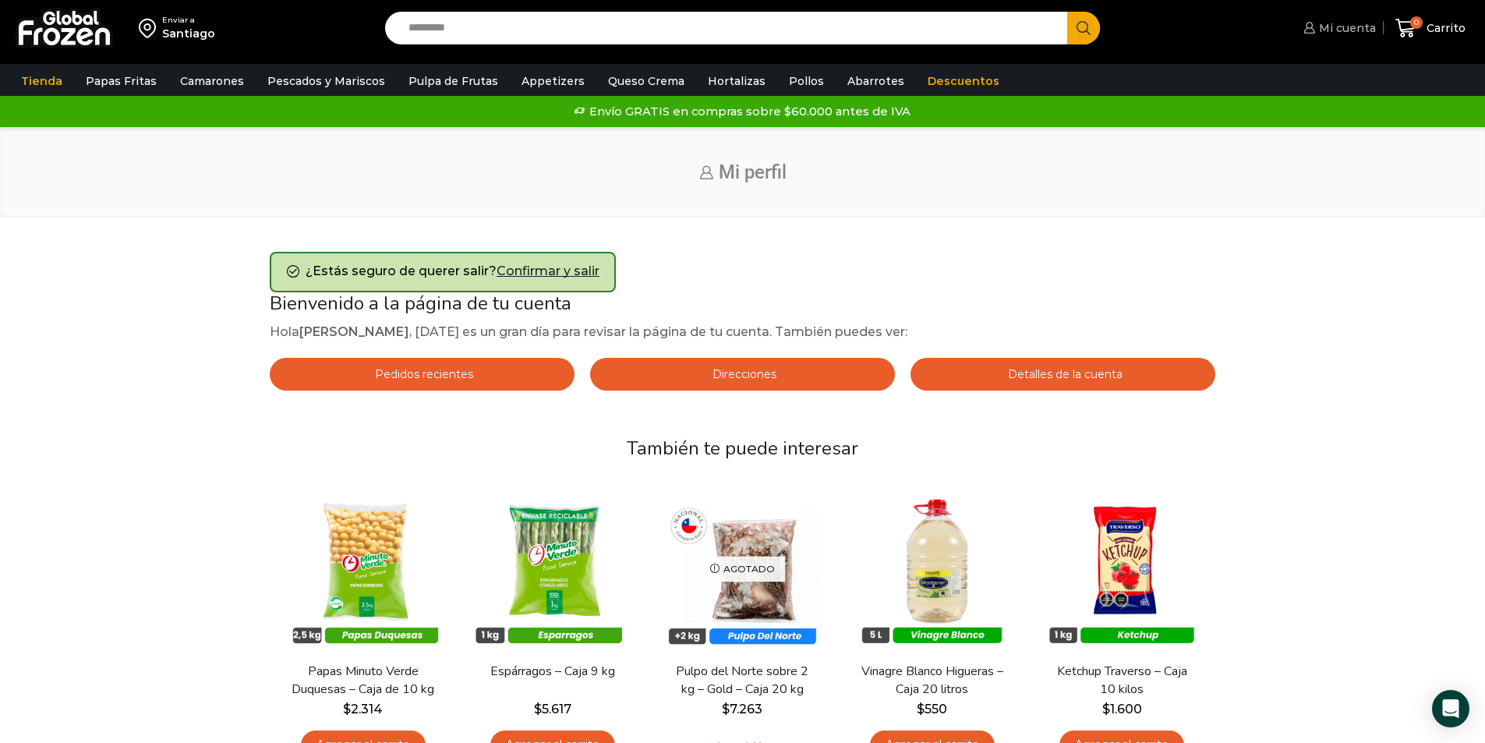
click at [1333, 23] on span "Mi cuenta" at bounding box center [1345, 28] width 61 height 16
